Goal: Task Accomplishment & Management: Manage account settings

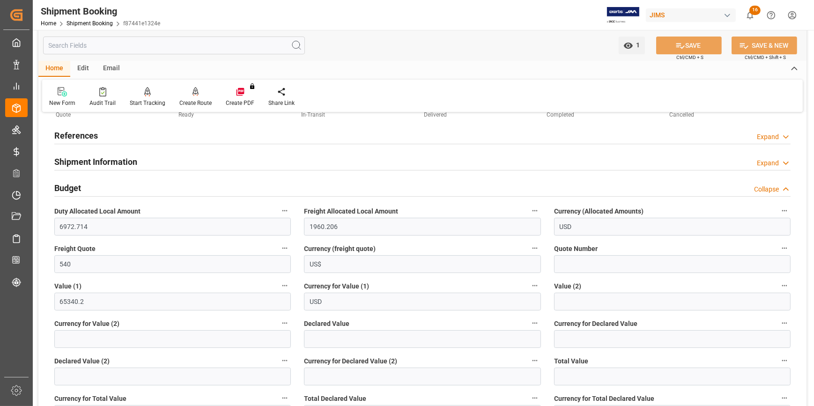
scroll to position [42, 0]
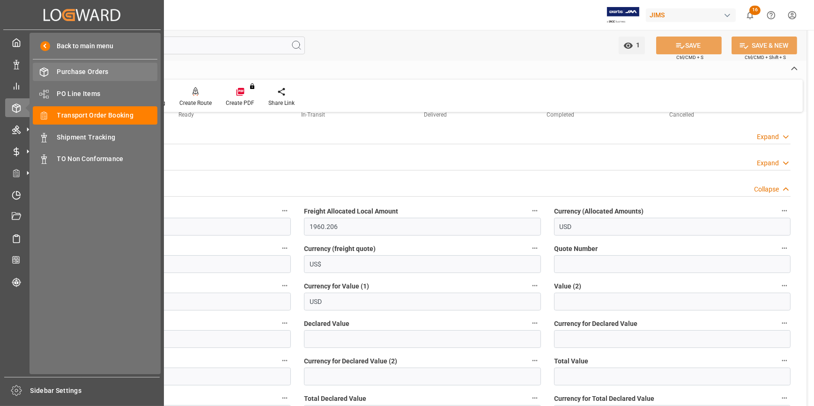
click at [95, 76] on span "Purchase Orders" at bounding box center [107, 72] width 101 height 10
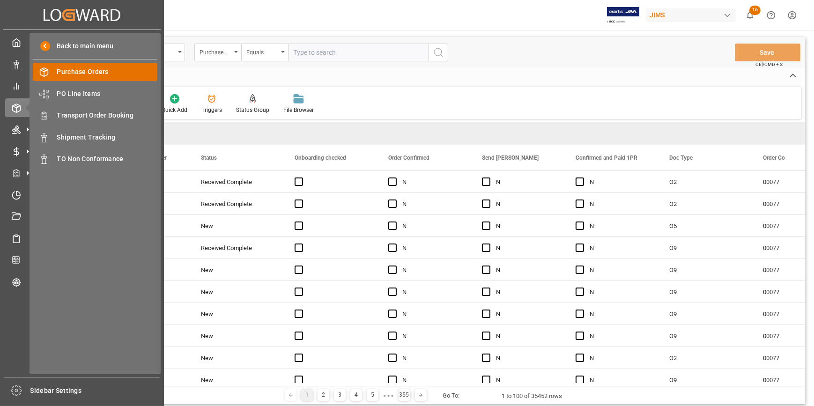
click at [89, 70] on span "Purchase Orders" at bounding box center [107, 72] width 101 height 10
click at [15, 66] on rect at bounding box center [16, 66] width 3 height 5
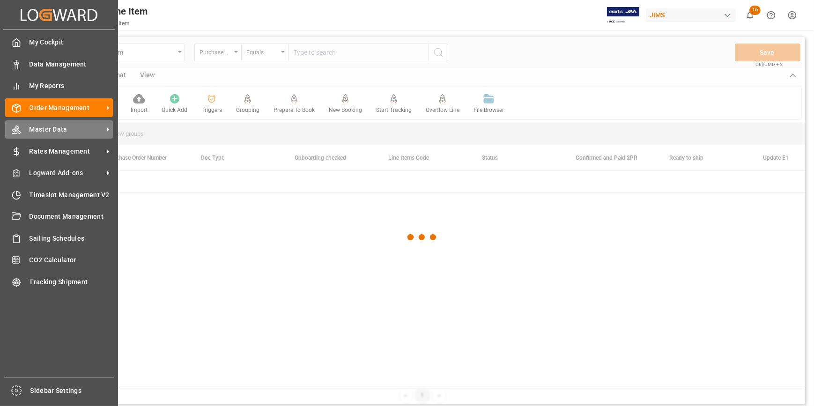
click at [50, 129] on span "Master Data" at bounding box center [66, 130] width 74 height 10
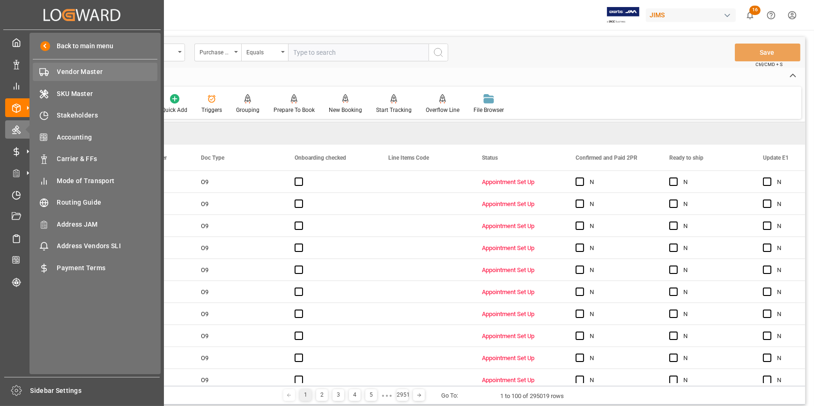
click at [78, 75] on span "Vendor Master" at bounding box center [107, 72] width 101 height 10
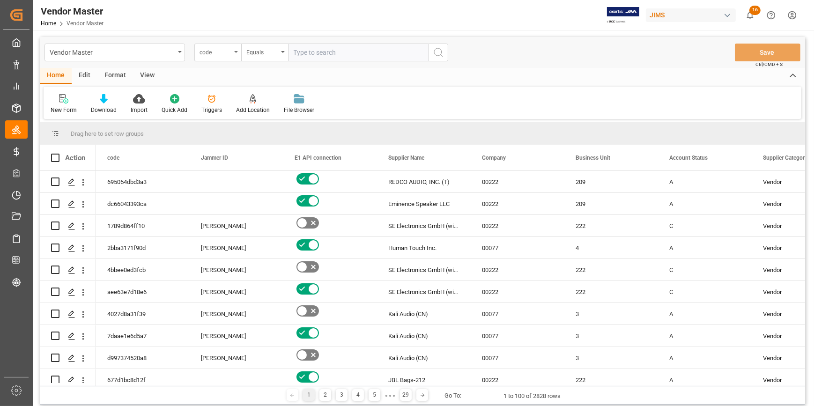
click at [217, 53] on div "code" at bounding box center [215, 51] width 32 height 11
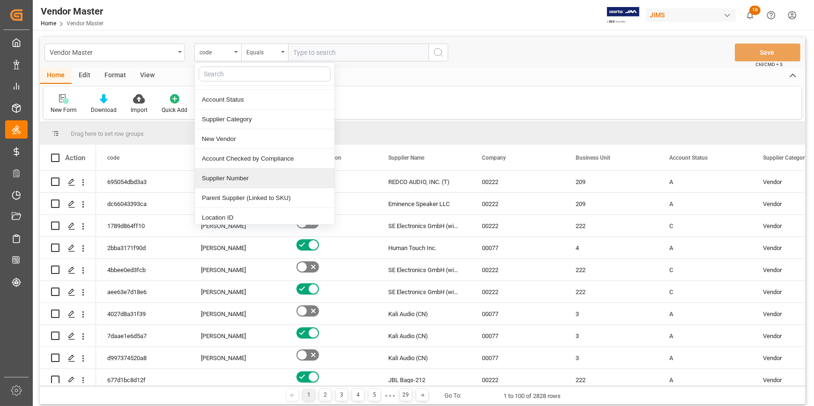
scroll to position [127, 0]
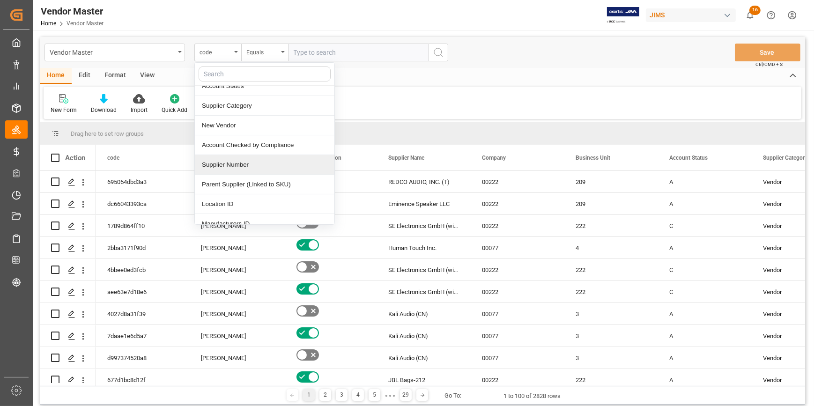
click at [222, 165] on div "Supplier Number" at bounding box center [264, 165] width 139 height 20
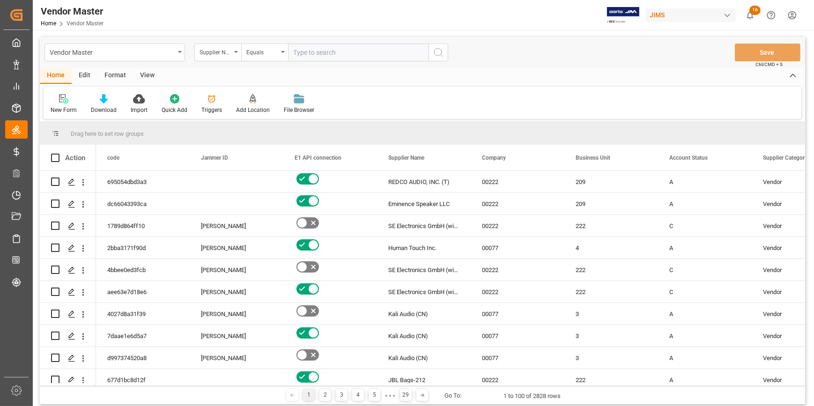
click at [303, 50] on input "text" at bounding box center [358, 53] width 140 height 18
paste input "272467"
type input "272467"
click at [443, 52] on icon "search button" at bounding box center [438, 52] width 11 height 11
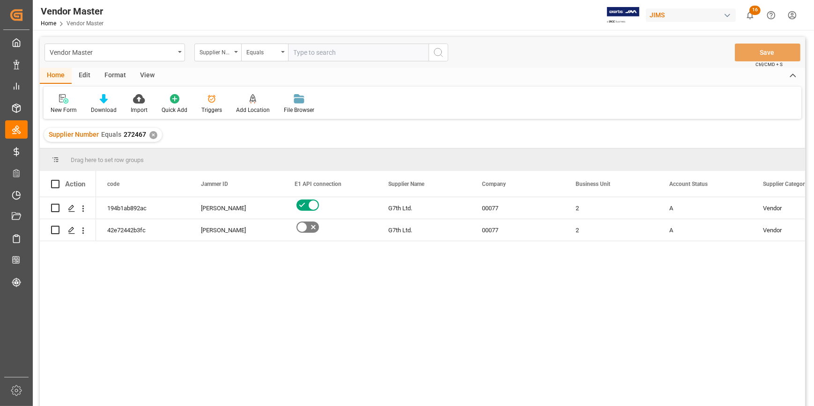
click at [407, 309] on div "194b1ab892ac [PERSON_NAME] G7th Ltd. 00077 2 A Vendor N 42e72442b3fc [PERSON_NA…" at bounding box center [450, 304] width 709 height 215
click at [69, 209] on icon "Press SPACE to select this row." at bounding box center [71, 208] width 7 height 7
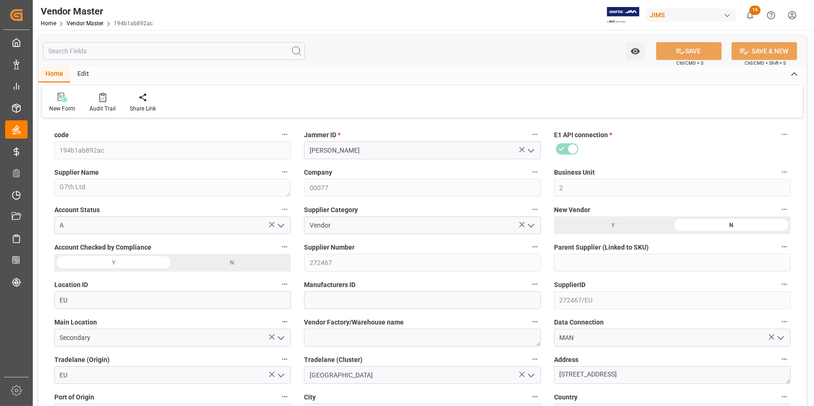
type input "[DATE] 18:59"
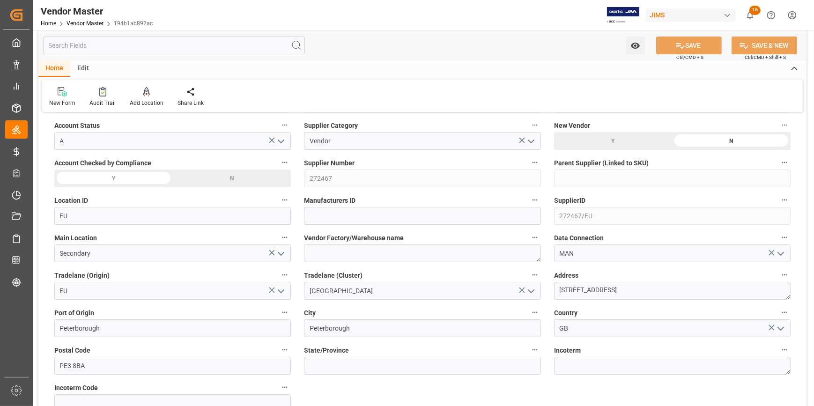
scroll to position [85, 0]
type input "T/T upon OBL"
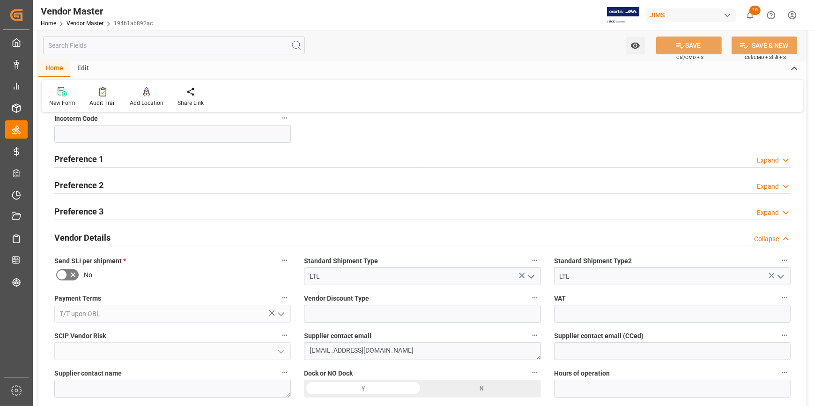
scroll to position [340, 0]
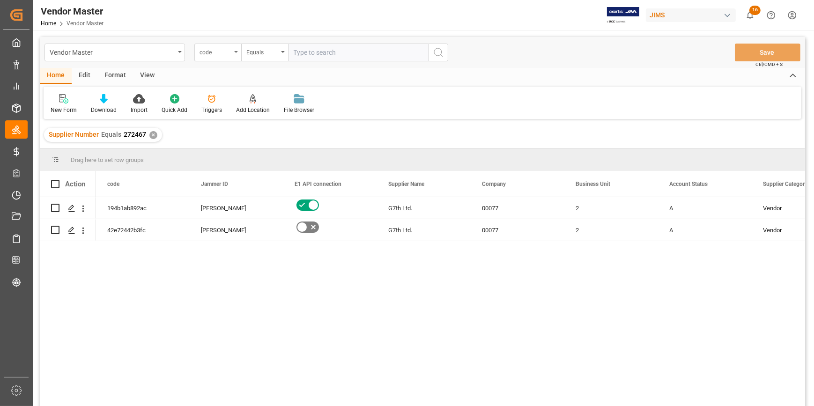
click at [209, 55] on div "code" at bounding box center [215, 51] width 32 height 11
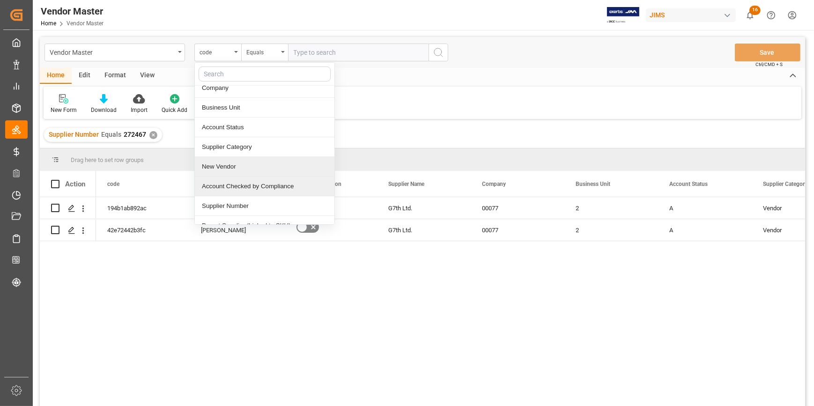
scroll to position [127, 0]
click at [236, 162] on div "Supplier Number" at bounding box center [264, 165] width 139 height 20
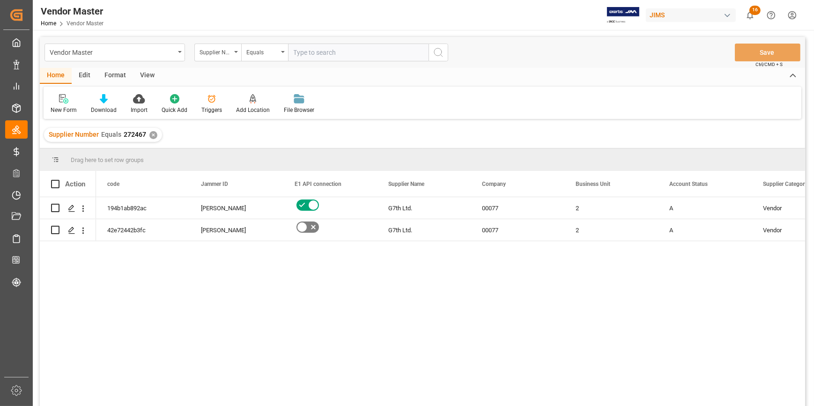
click at [300, 53] on input "text" at bounding box center [358, 53] width 140 height 18
type input "780399"
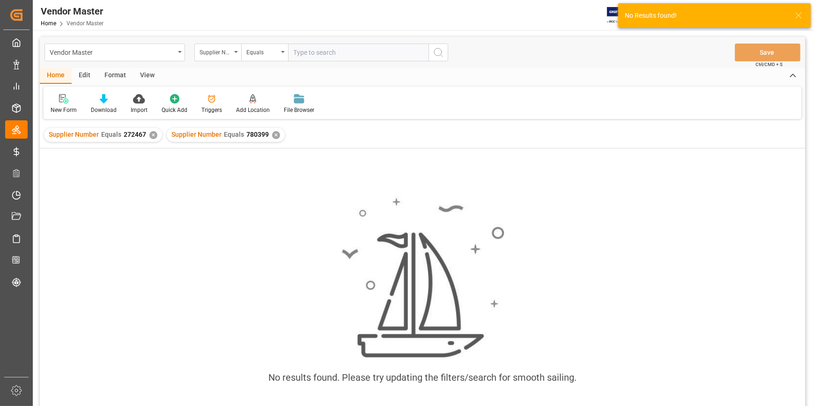
click at [149, 135] on div "✕" at bounding box center [153, 135] width 8 height 8
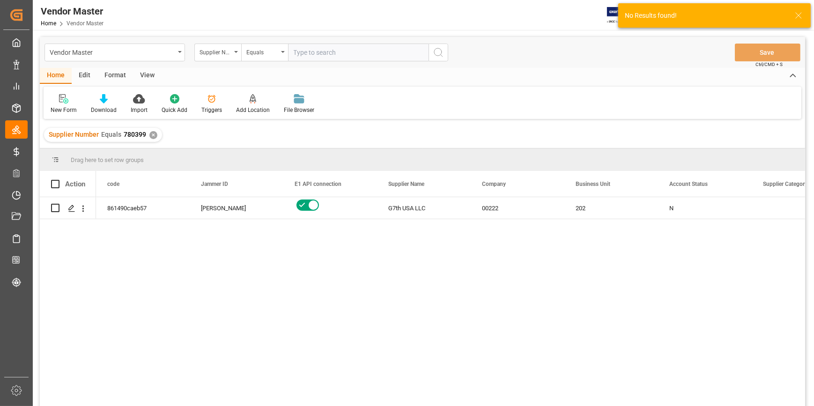
click at [177, 289] on div "861490caeb57 [PERSON_NAME] G7th [GEOGRAPHIC_DATA] LLC 00222 202 N N" at bounding box center [450, 304] width 709 height 215
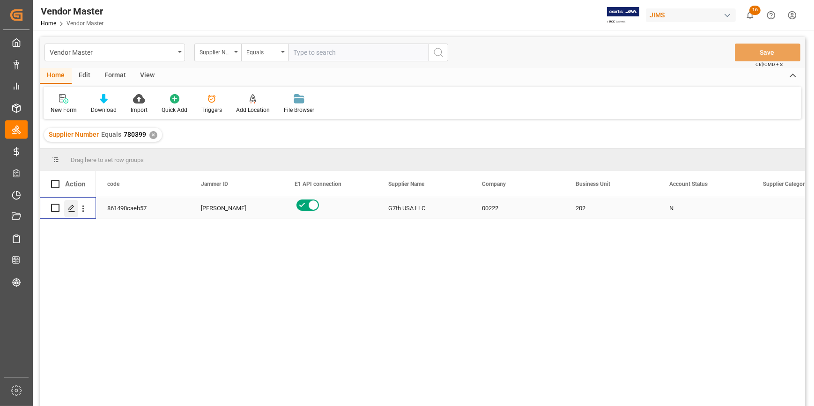
click at [73, 205] on icon "Press SPACE to select this row." at bounding box center [71, 208] width 7 height 7
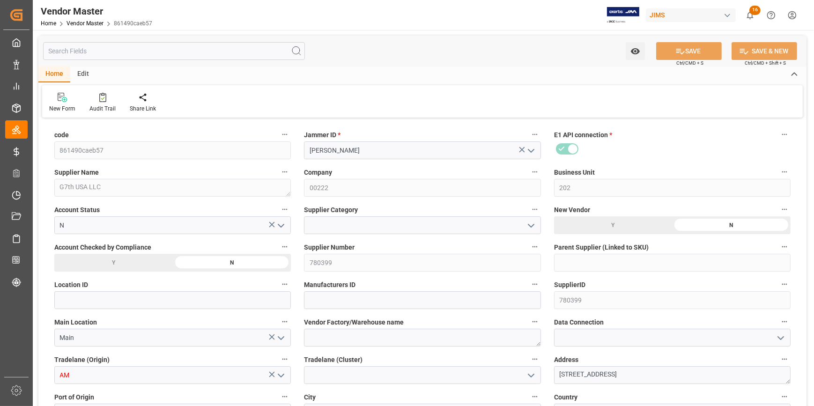
type input "[DATE] 15:05"
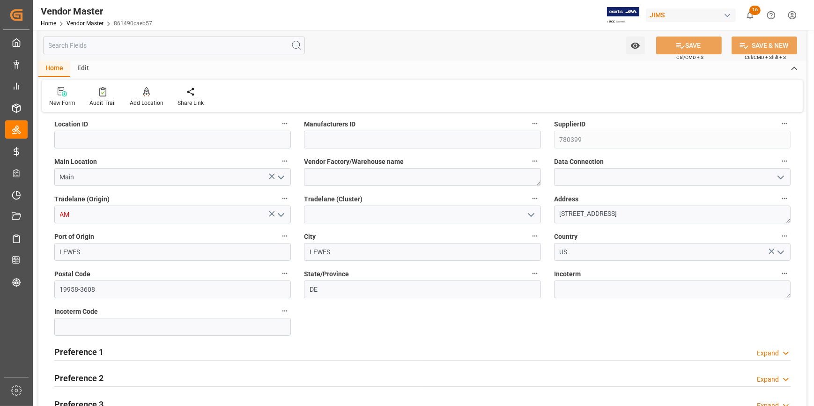
scroll to position [170, 0]
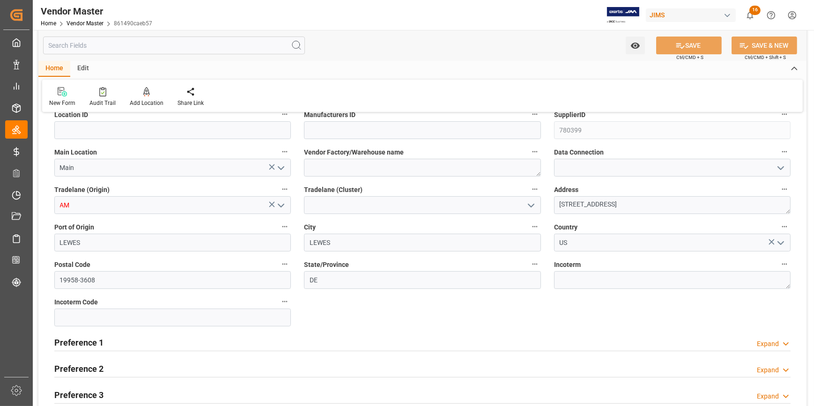
type input "NET 30"
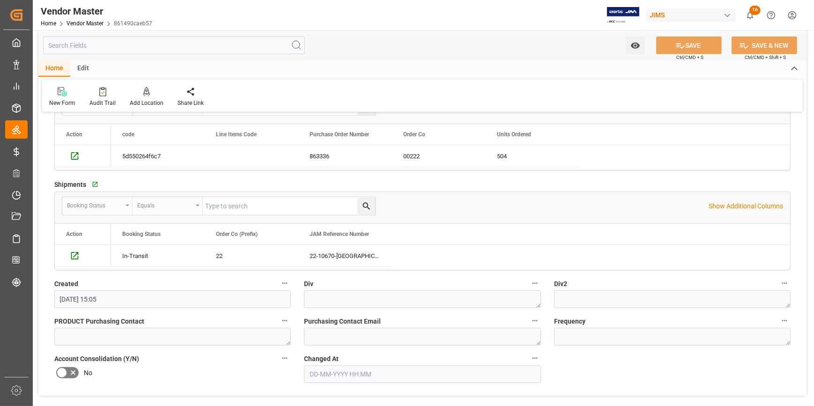
scroll to position [1106, 0]
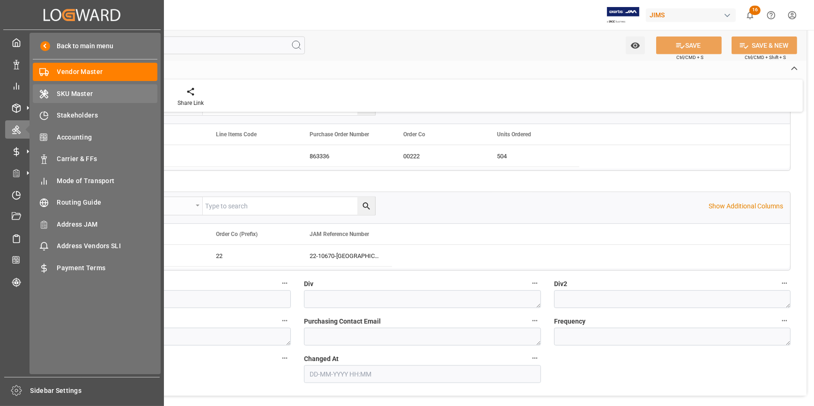
click at [74, 93] on span "SKU Master" at bounding box center [107, 94] width 101 height 10
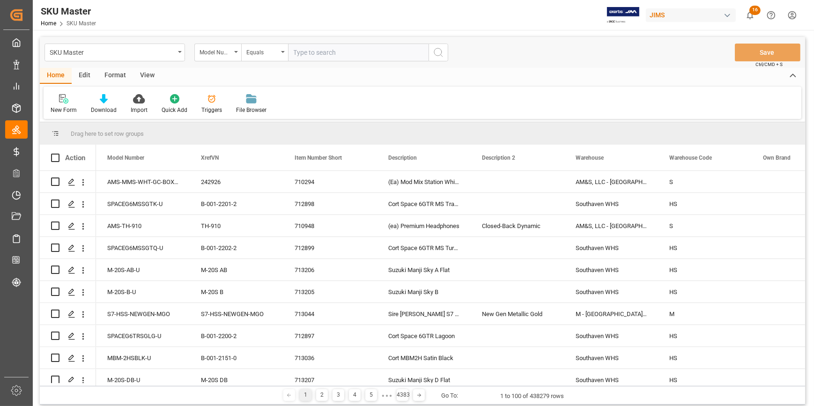
click at [296, 55] on input "text" at bounding box center [358, 53] width 140 height 18
paste input "HK-1006154-U"
type input "HK-1006154-U"
click at [433, 54] on icon "search button" at bounding box center [438, 52] width 11 height 11
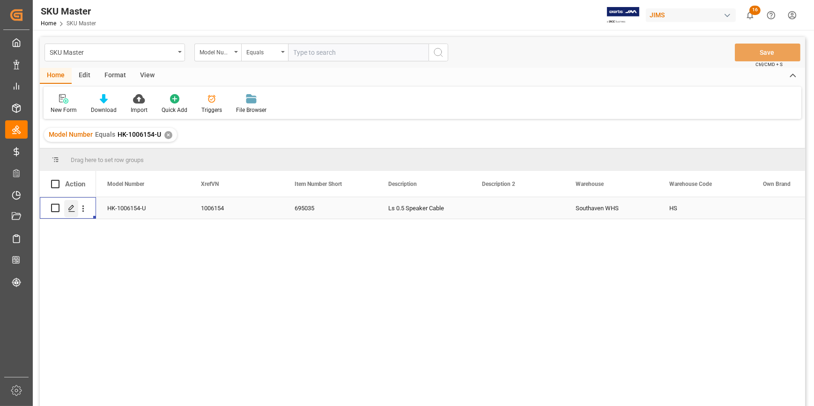
click at [69, 212] on icon "Press SPACE to select this row." at bounding box center [71, 208] width 7 height 7
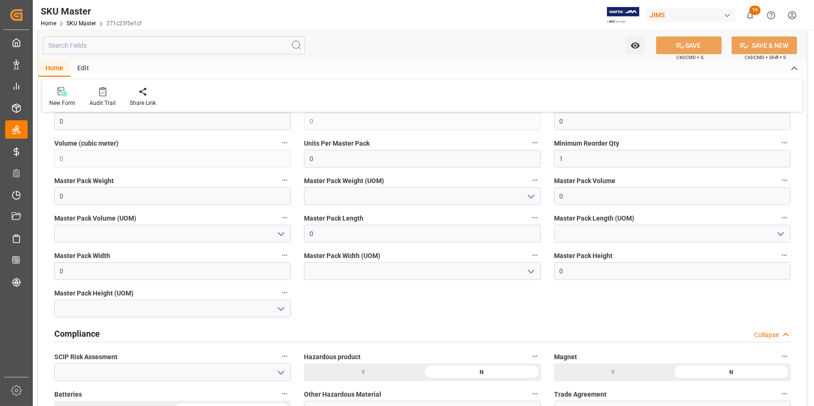
scroll to position [683, 0]
